Goal: Transaction & Acquisition: Purchase product/service

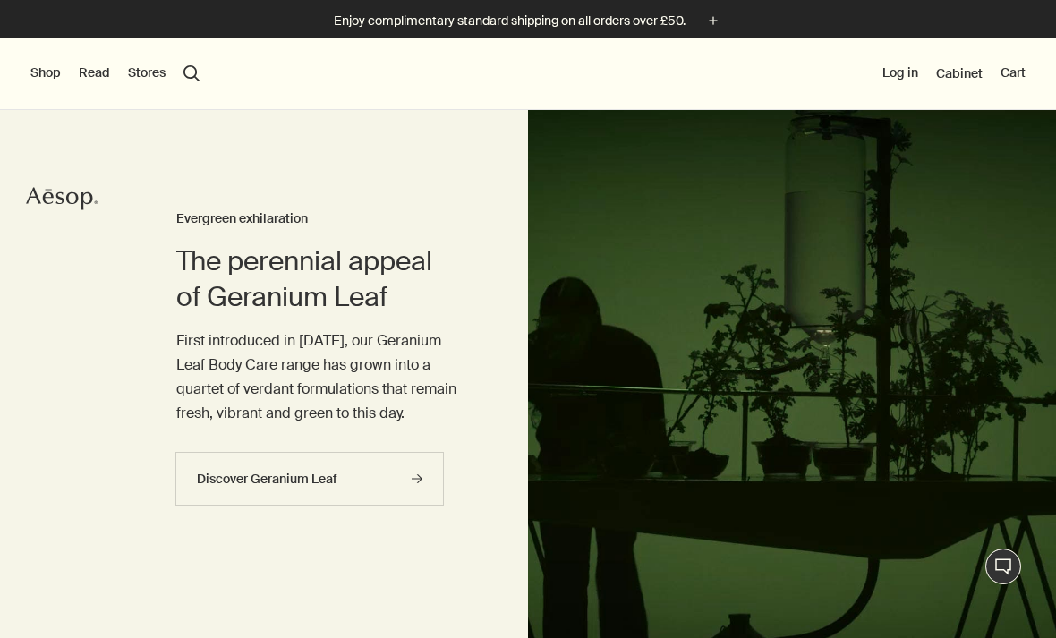
click at [46, 72] on button "Shop" at bounding box center [45, 73] width 30 height 18
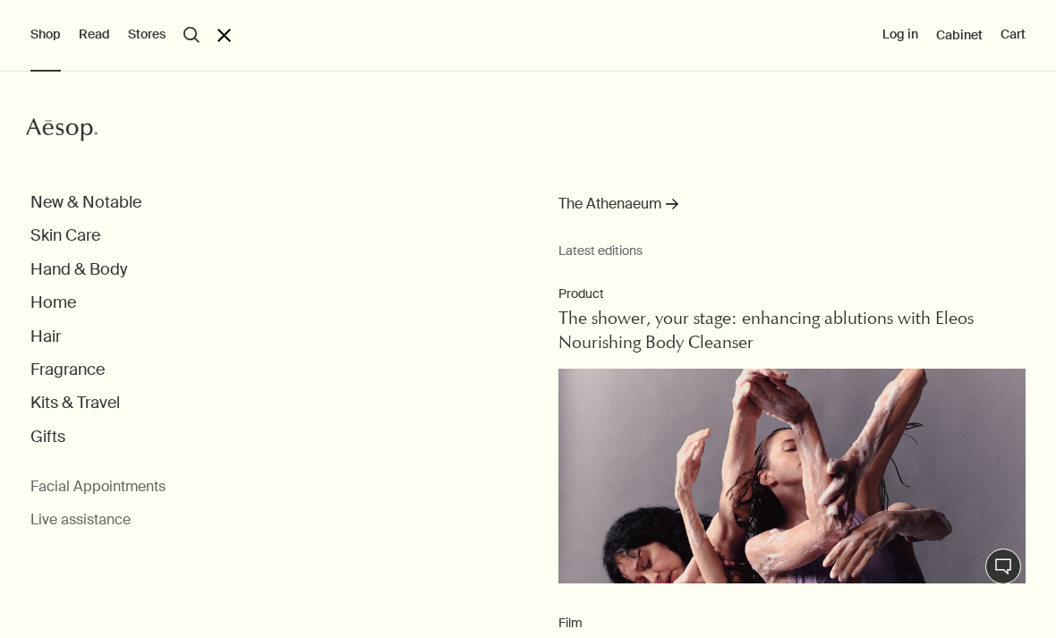
click at [69, 236] on button "Skin Care" at bounding box center [65, 236] width 70 height 21
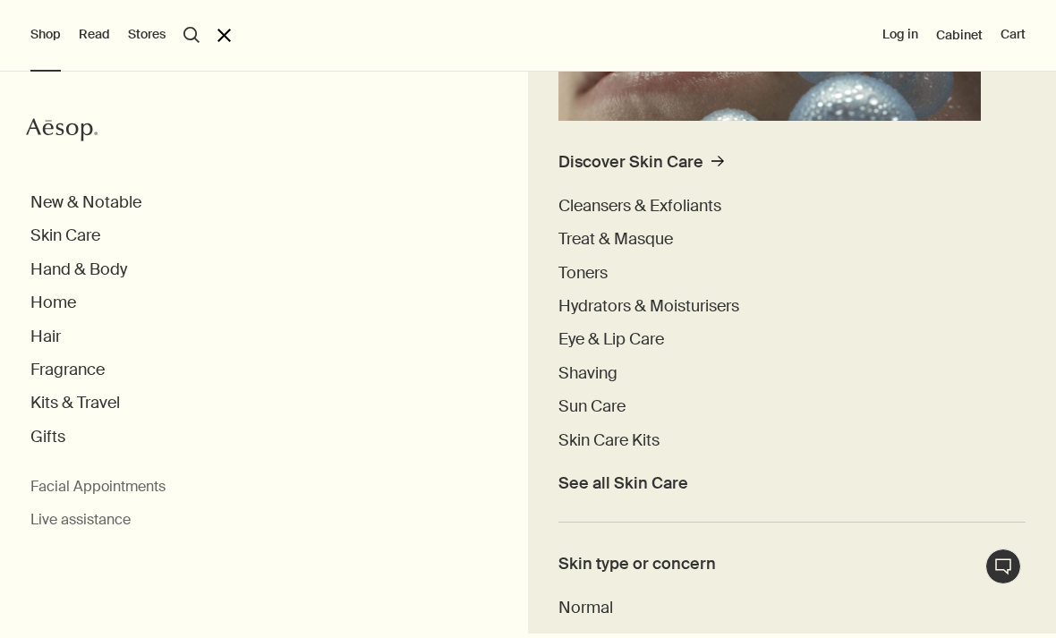
scroll to position [398, 0]
click at [712, 308] on span "Hydrators & Moisturisers" at bounding box center [649, 305] width 181 height 21
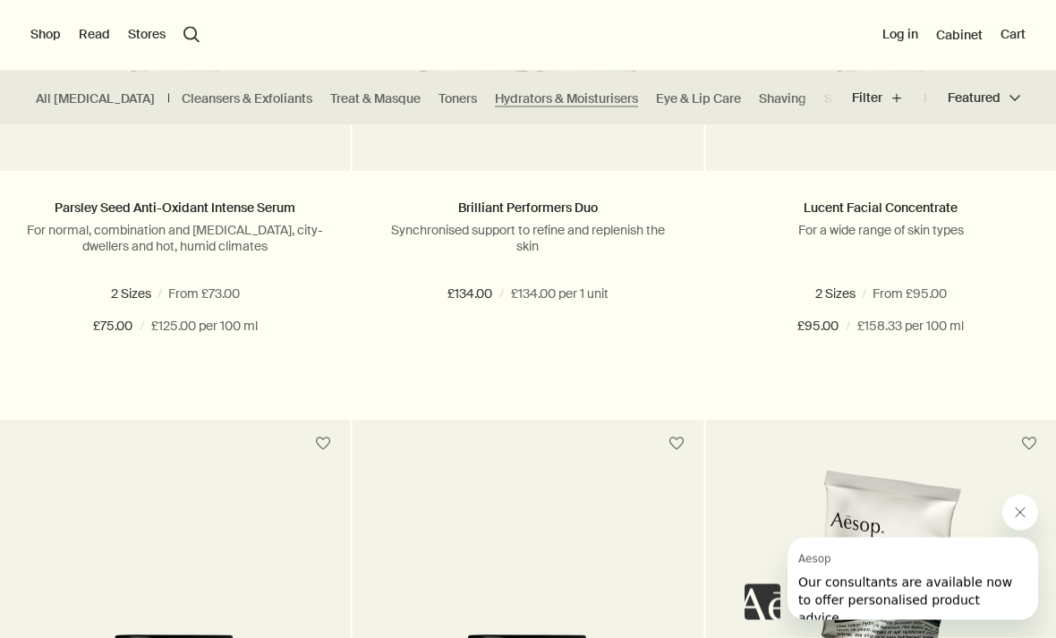
scroll to position [1414, 0]
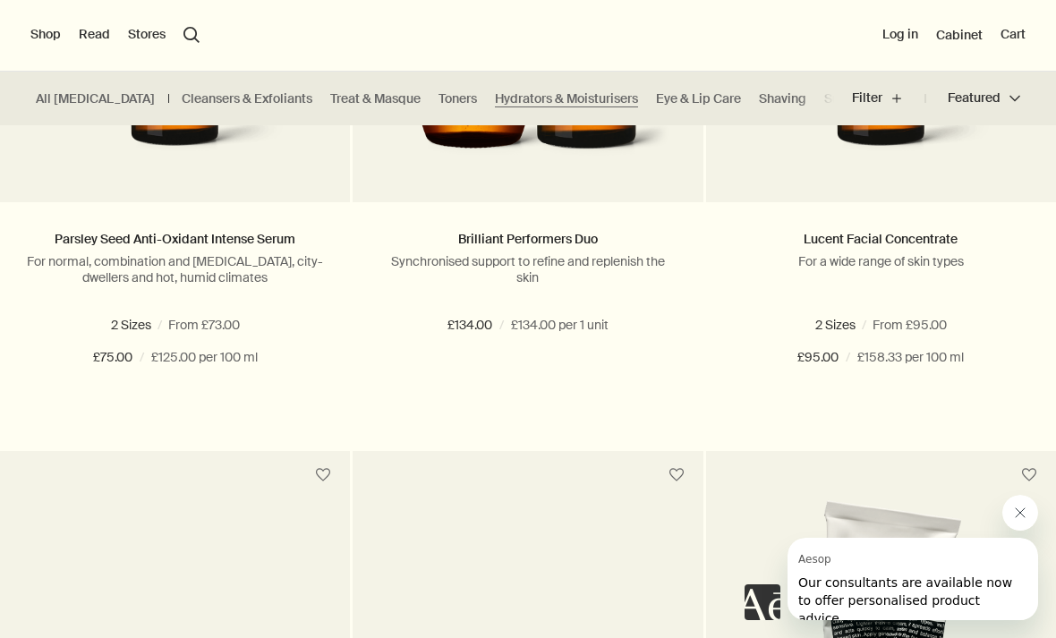
click at [885, 101] on button "Filter plus" at bounding box center [888, 98] width 73 height 43
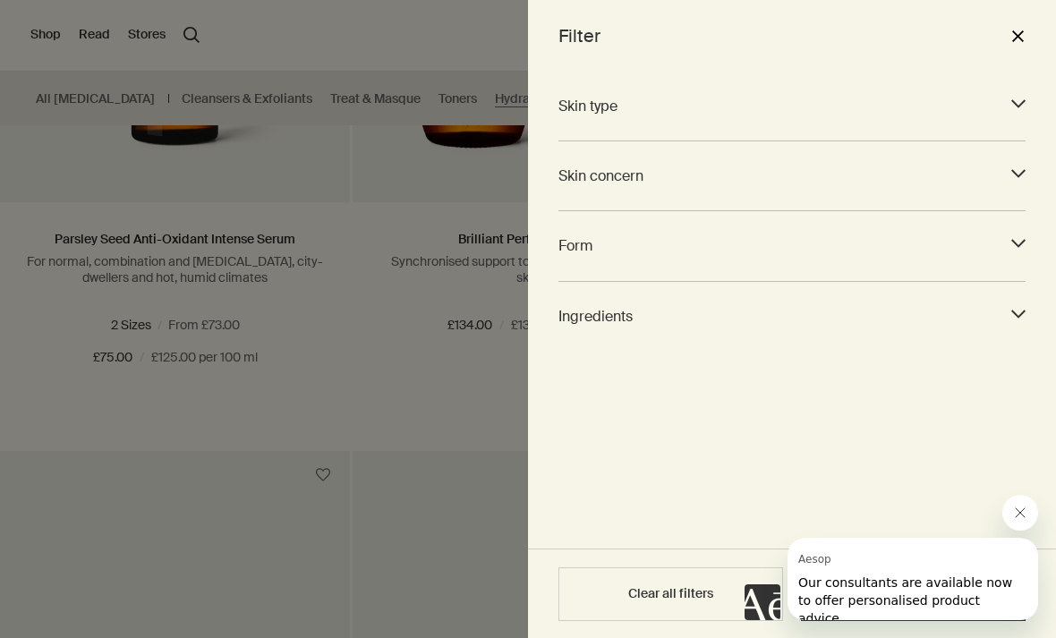
click at [1023, 242] on polygon at bounding box center [1019, 244] width 14 height 8
click at [564, 292] on input "Cream (9)" at bounding box center [565, 290] width 13 height 13
checkbox input "true"
click at [570, 323] on input "Lotion (5)" at bounding box center [565, 325] width 13 height 13
checkbox input "true"
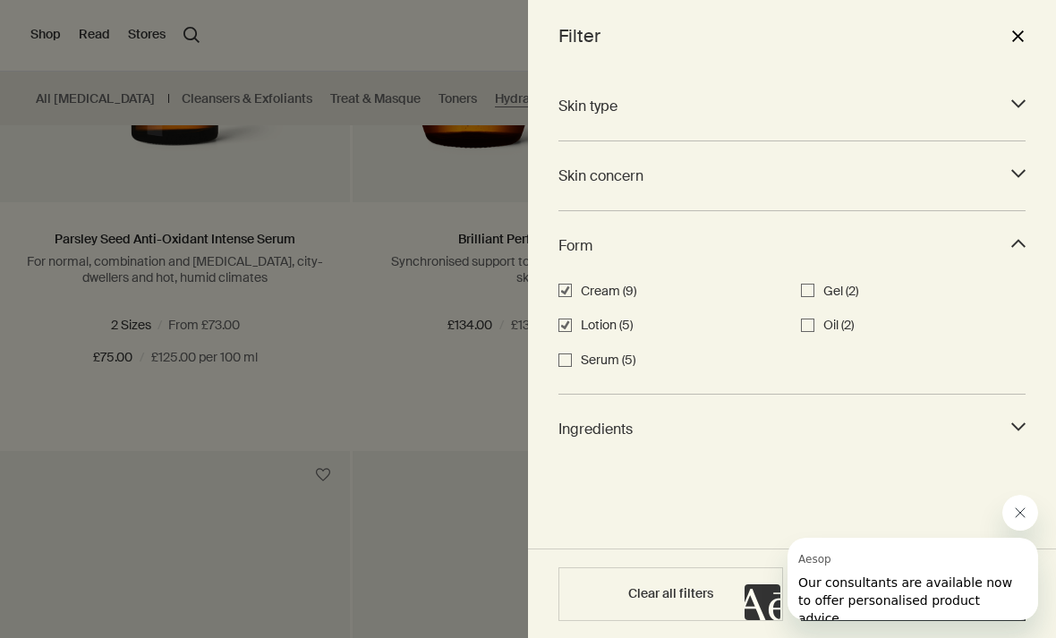
click at [1025, 175] on icon "downArrow" at bounding box center [1019, 174] width 14 height 14
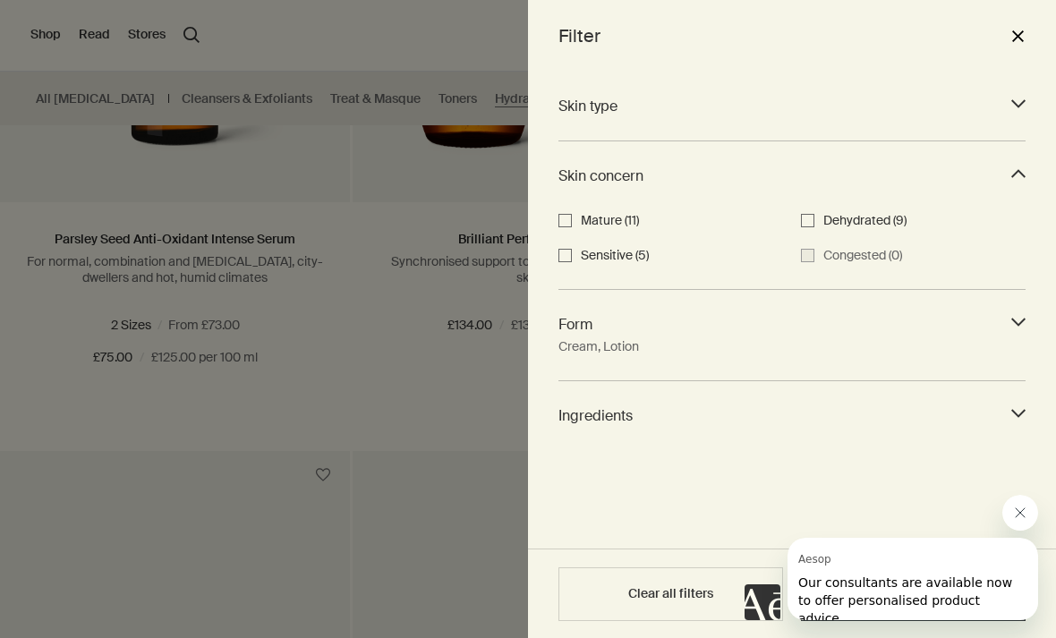
click at [569, 218] on input "Mature (11)" at bounding box center [565, 220] width 13 height 13
checkbox input "true"
click at [1018, 106] on polygon at bounding box center [1019, 103] width 14 height 8
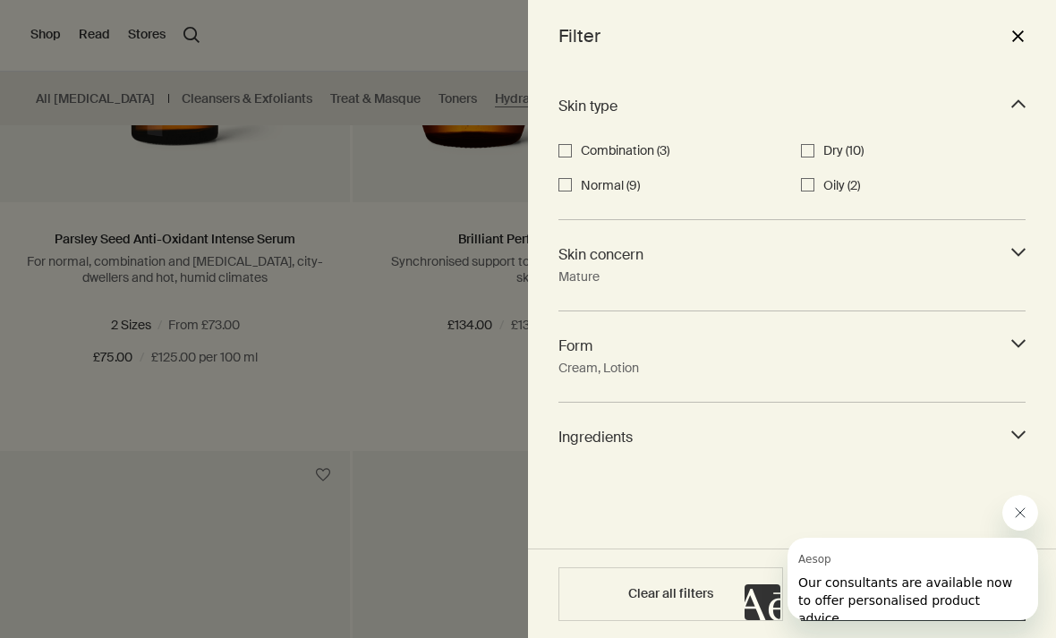
click at [569, 183] on input "Normal (9)" at bounding box center [565, 184] width 13 height 13
checkbox input "true"
click at [1029, 500] on button "Close message from Aesop" at bounding box center [1021, 513] width 36 height 36
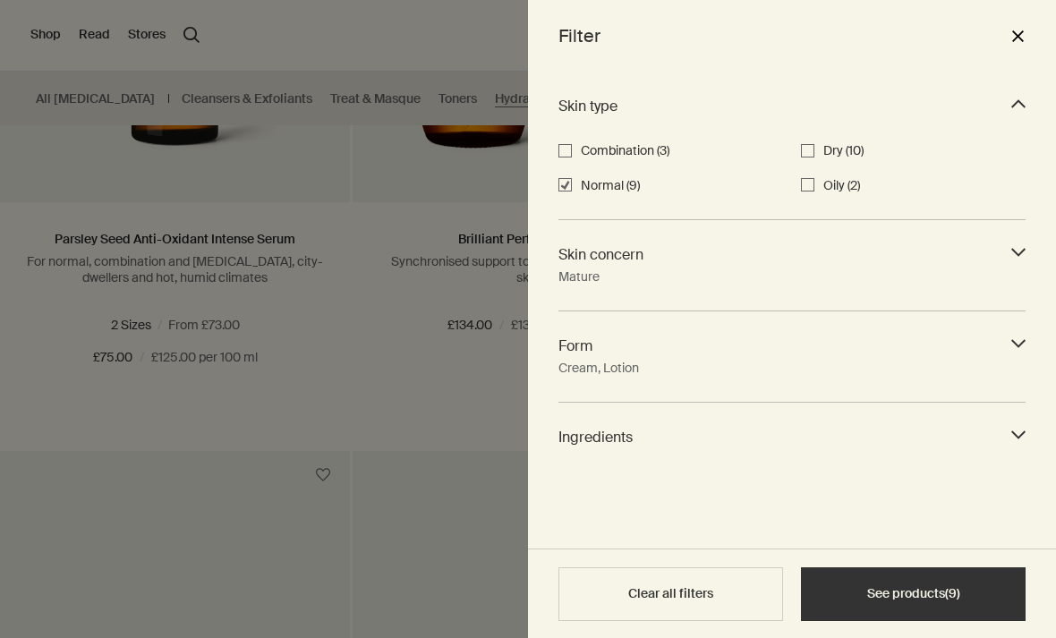
click at [925, 590] on button "See products ( 9 )" at bounding box center [913, 595] width 225 height 54
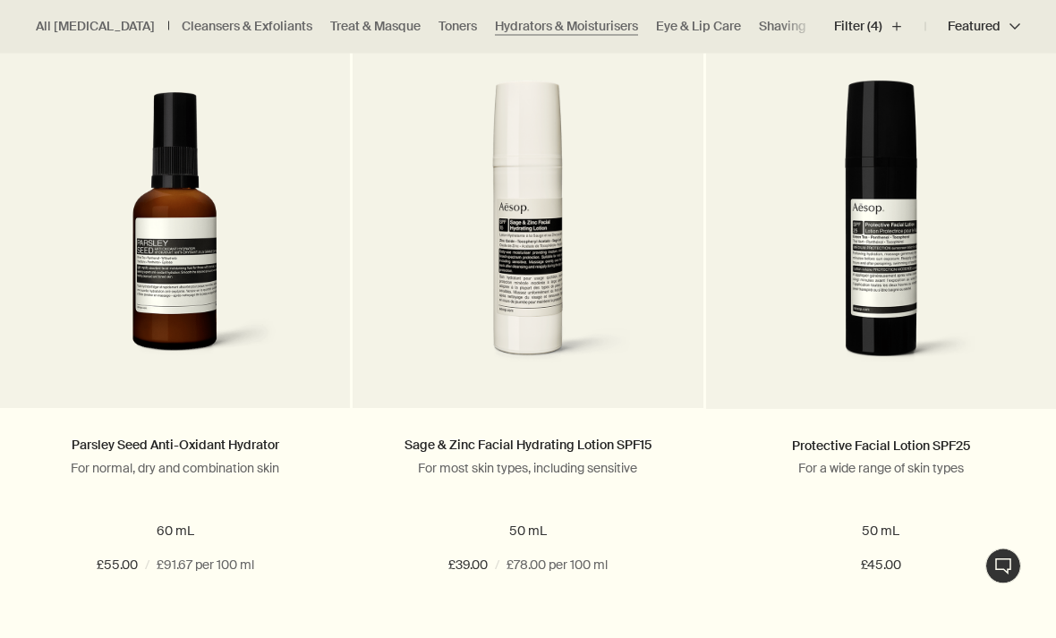
scroll to position [1282, 0]
click at [864, 265] on img at bounding box center [881, 231] width 296 height 302
